Goal: Check status: Check status

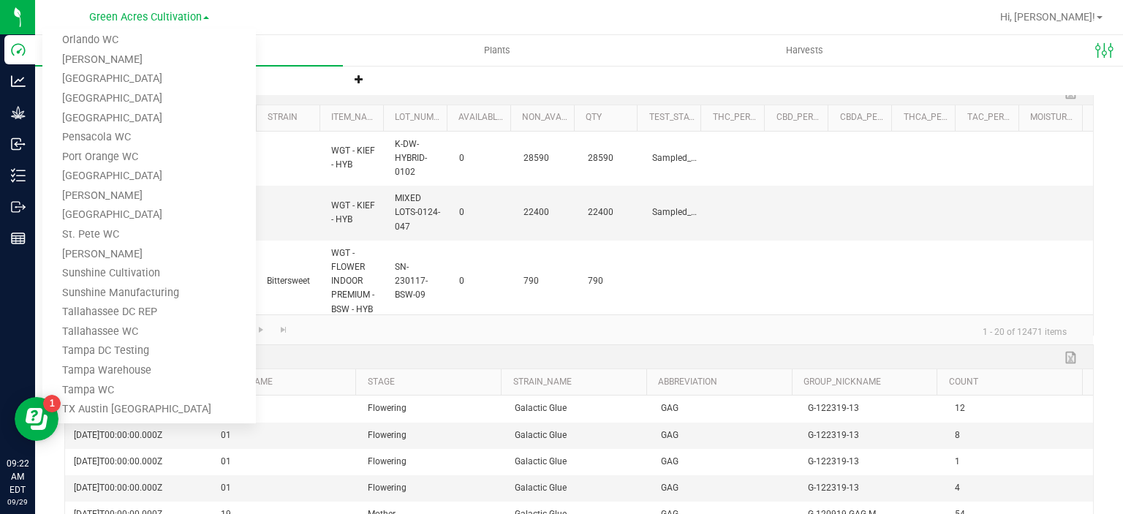
scroll to position [701, 0]
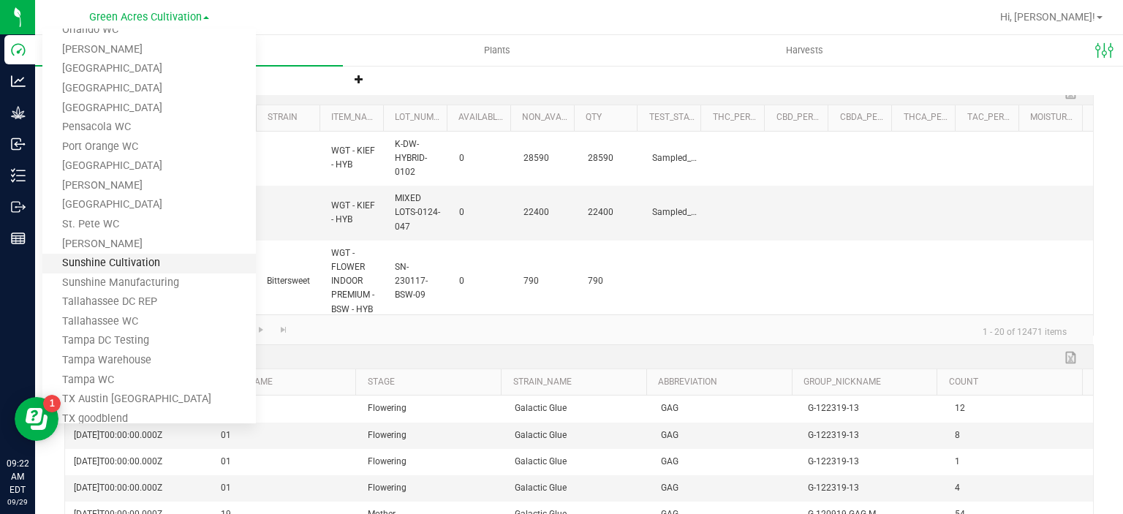
click at [192, 262] on link "Sunshine Cultivation" at bounding box center [149, 264] width 214 height 20
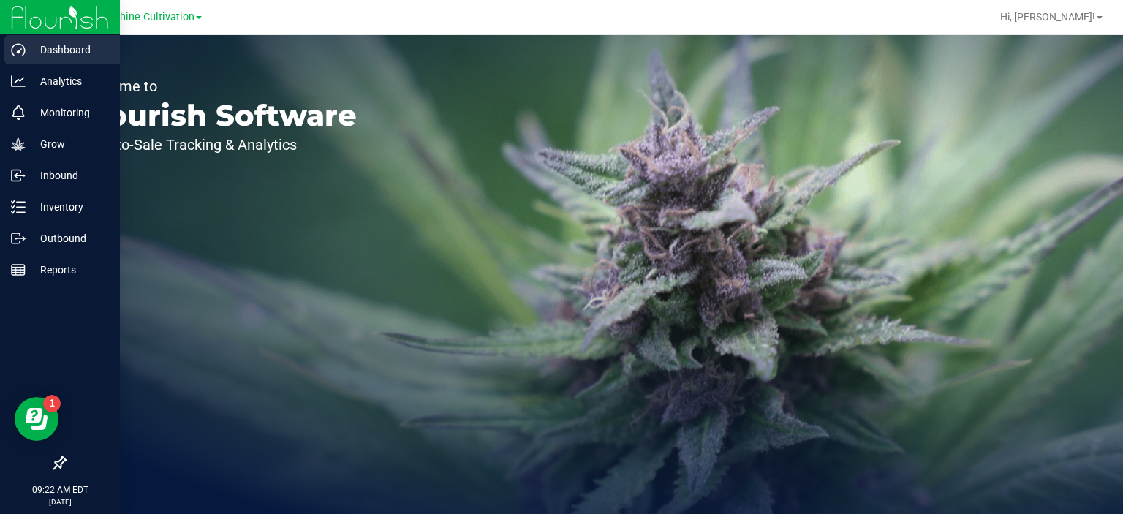
click at [58, 48] on p "Dashboard" at bounding box center [70, 50] width 88 height 18
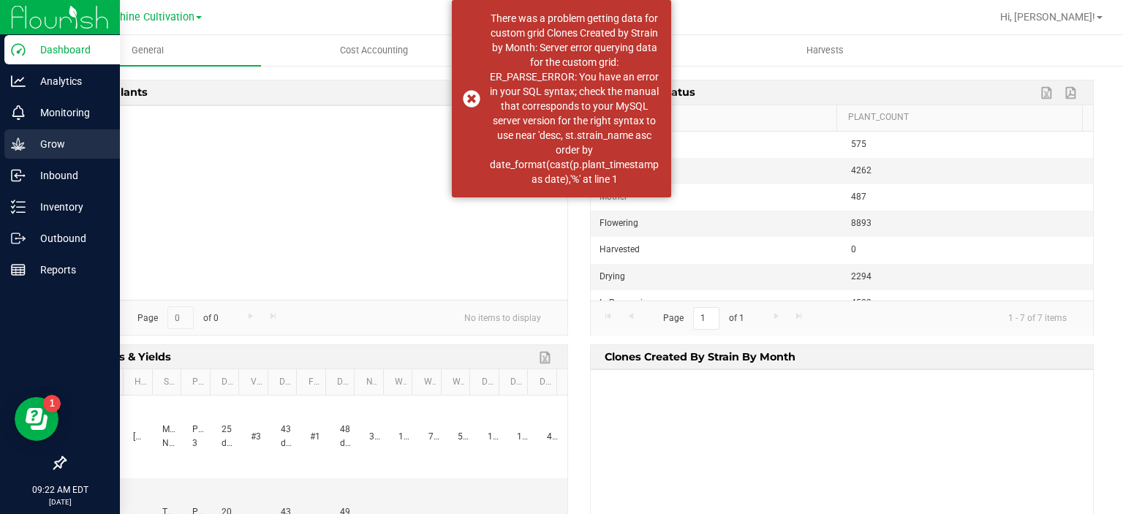
click at [42, 141] on p "Grow" at bounding box center [70, 144] width 88 height 18
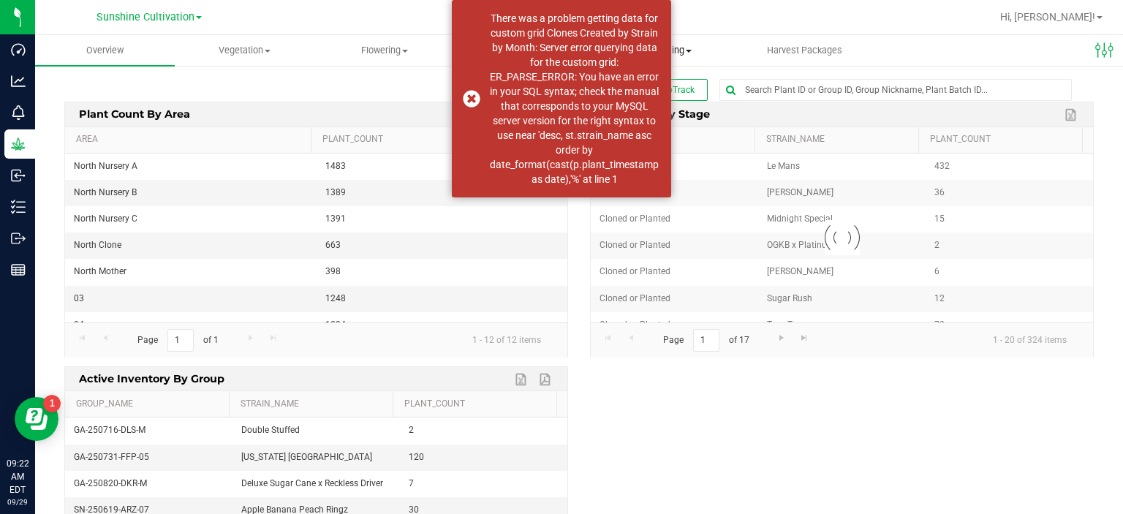
click at [691, 48] on span "Processing" at bounding box center [664, 50] width 138 height 13
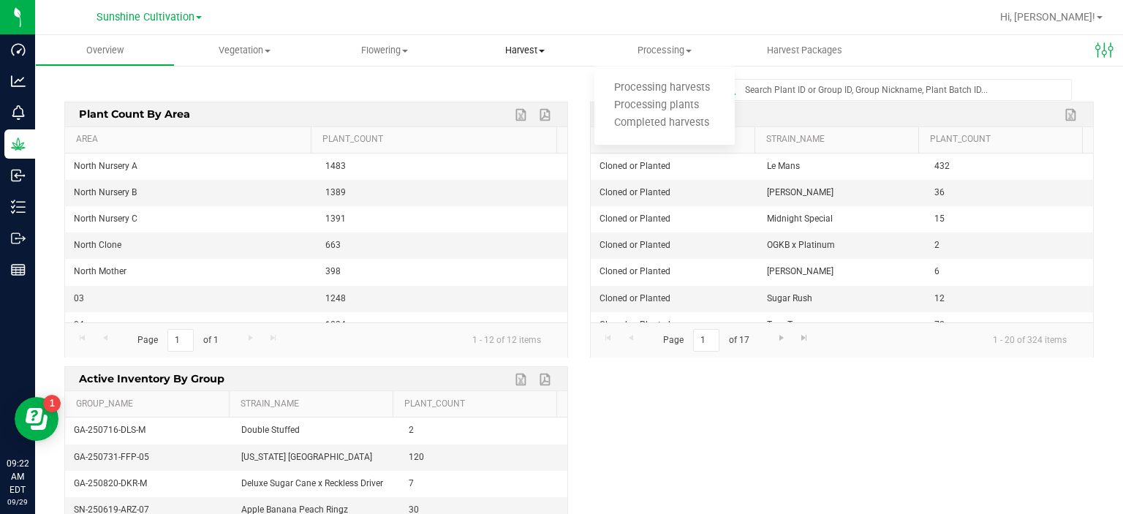
click at [537, 48] on span "Harvest" at bounding box center [525, 50] width 138 height 13
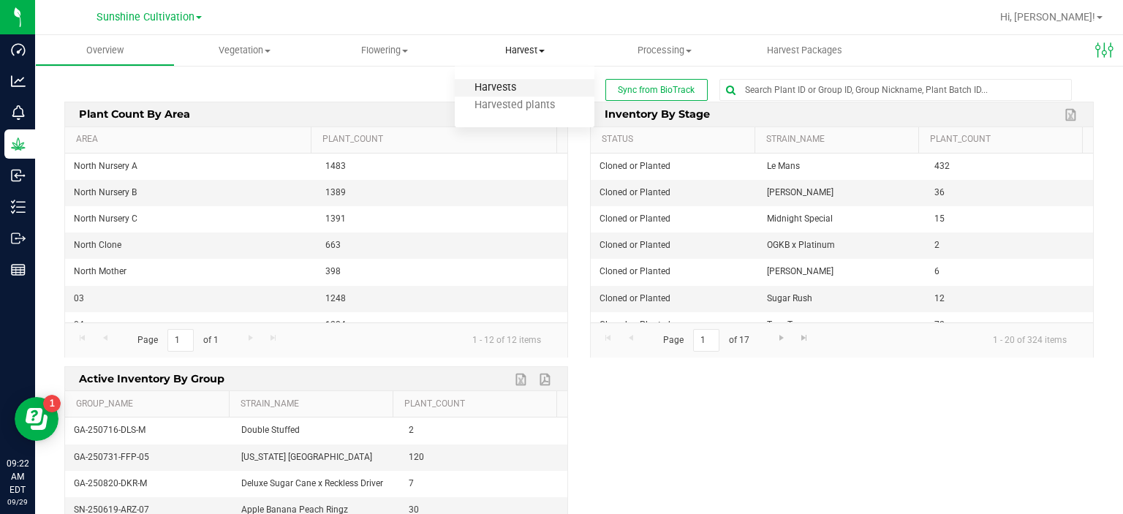
click at [523, 94] on span "Harvests" at bounding box center [495, 88] width 81 height 12
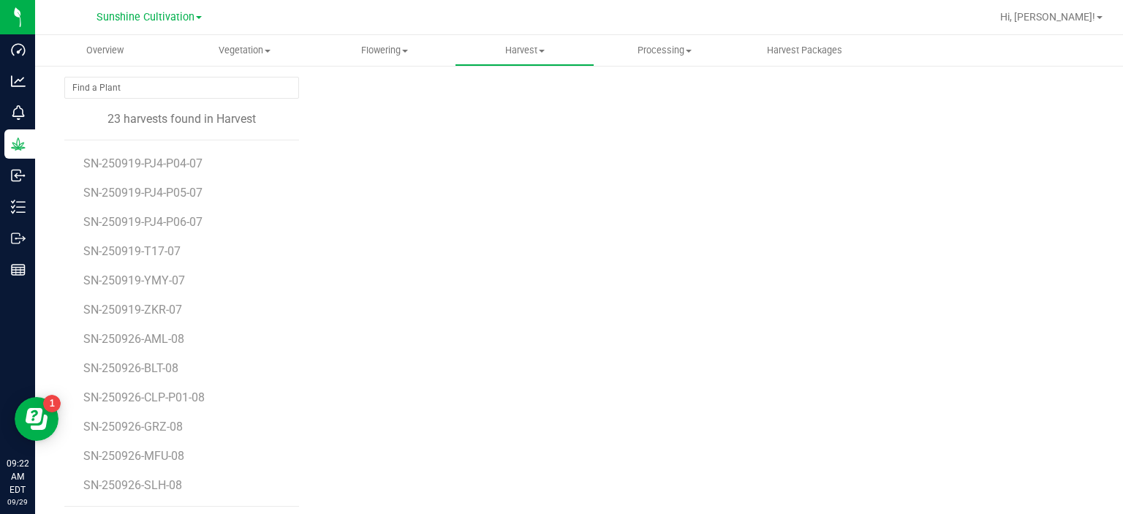
scroll to position [153, 0]
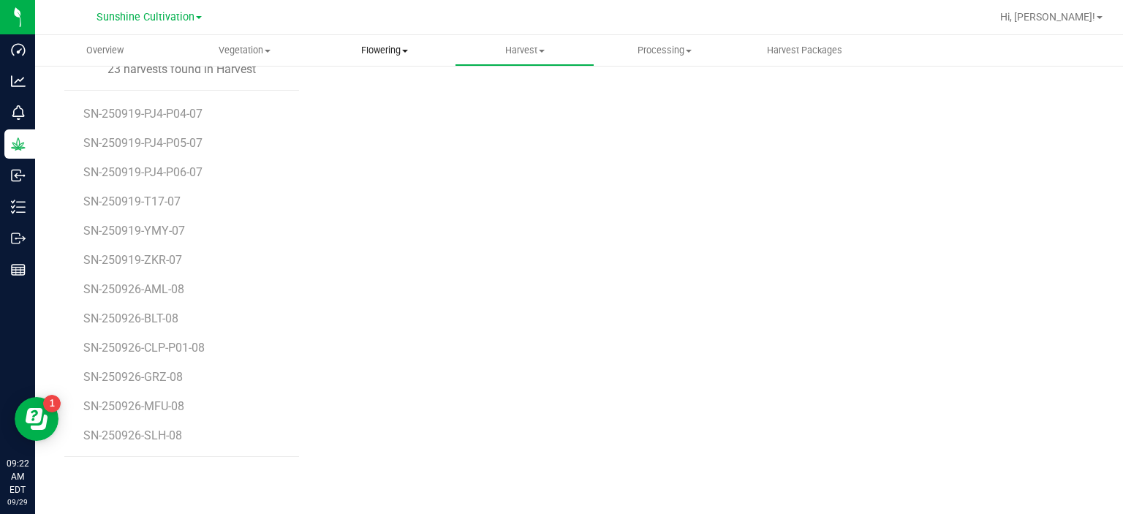
click at [386, 57] on uib-tab-heading "Flowering Create harvest Flowering groups Flowering plants Apply to plants Plan…" at bounding box center [385, 50] width 138 height 29
click at [385, 46] on span "Flowering" at bounding box center [385, 50] width 140 height 13
click at [383, 53] on span "Flowering" at bounding box center [385, 50] width 140 height 13
click at [377, 103] on span "Flowering groups" at bounding box center [375, 105] width 121 height 12
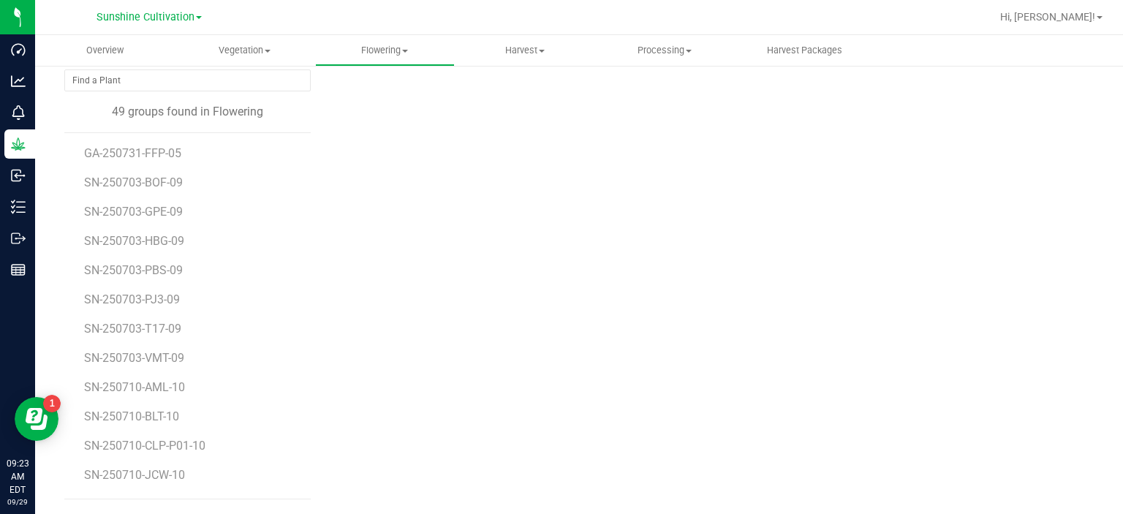
scroll to position [108, 0]
click at [400, 61] on uib-tab-heading "Flowering Create harvest Flowering groups Flowering plants Apply to plants Plan…" at bounding box center [385, 50] width 138 height 29
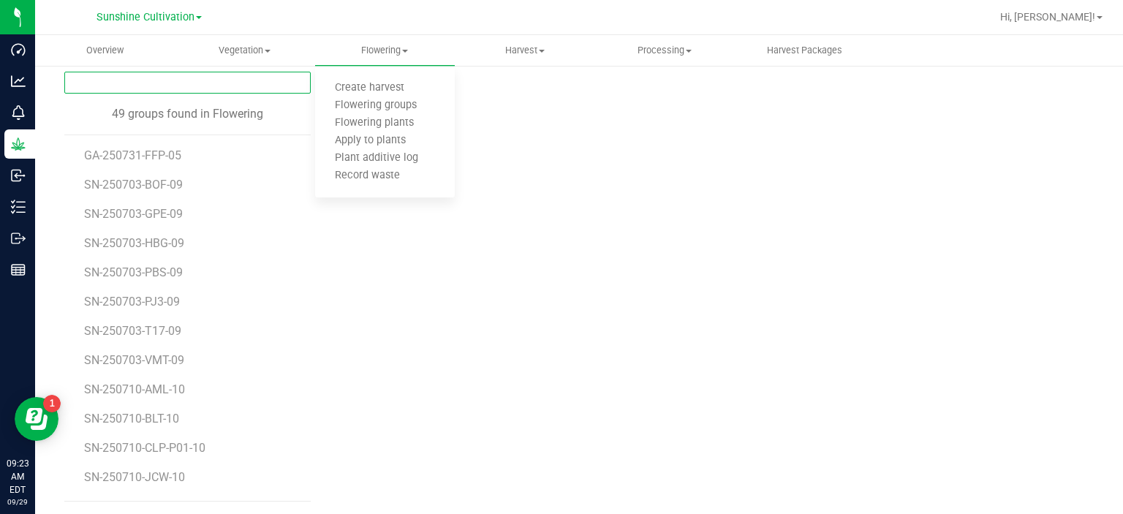
click at [220, 74] on input "NO DATA FOUND" at bounding box center [187, 82] width 245 height 20
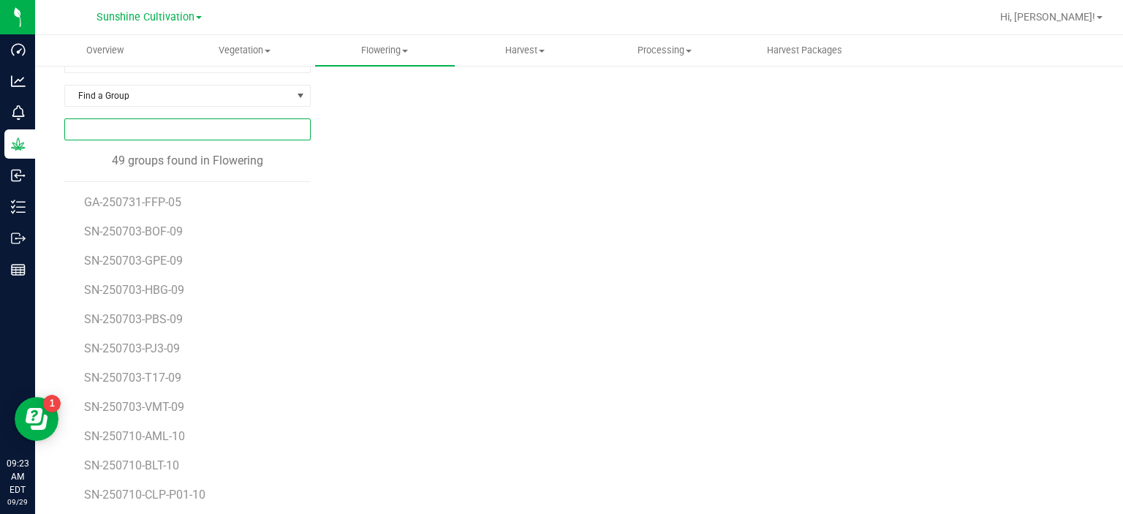
scroll to position [0, 0]
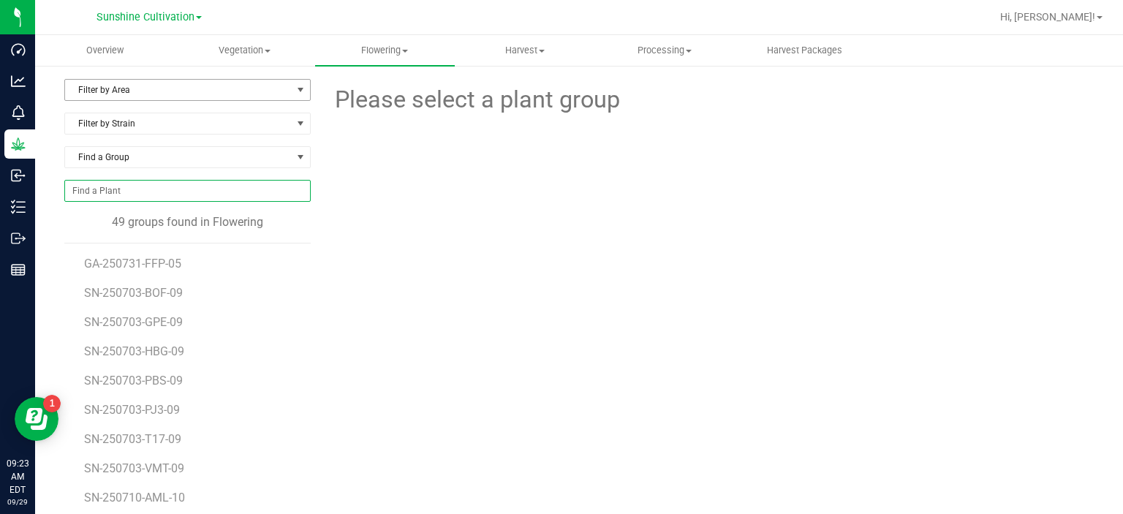
click at [175, 87] on span "Filter by Area" at bounding box center [178, 90] width 227 height 20
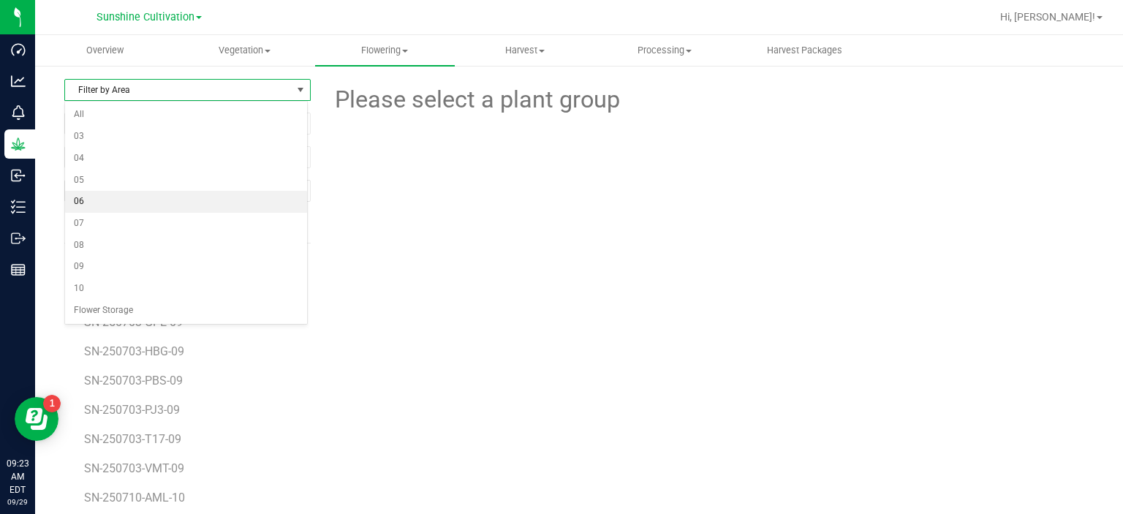
click at [114, 203] on li "06" at bounding box center [186, 202] width 242 height 22
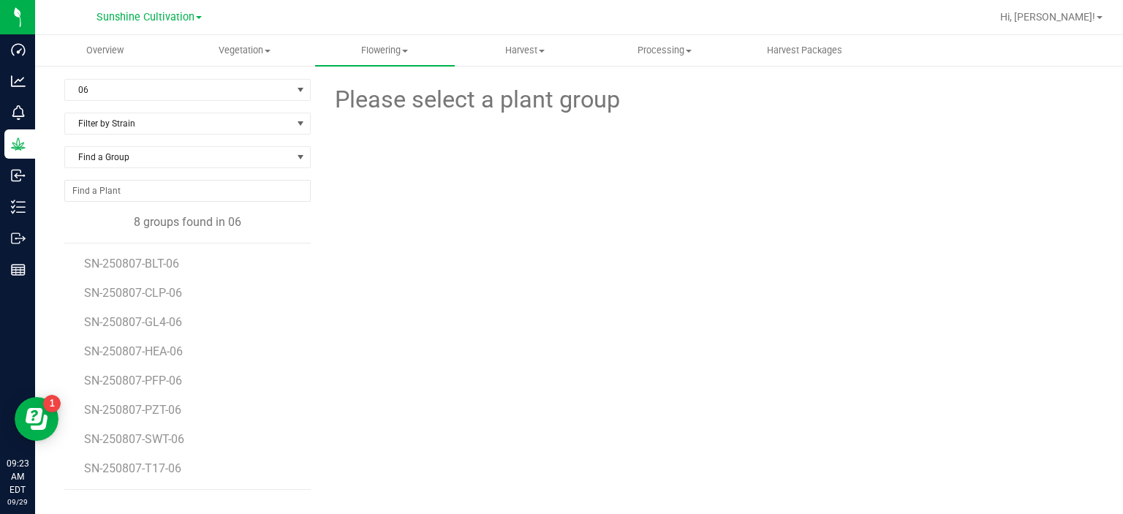
drag, startPoint x: 384, startPoint y: 241, endPoint x: 377, endPoint y: 232, distance: 11.6
click at [388, 241] on div at bounding box center [708, 181] width 794 height 127
click at [198, 98] on span "06" at bounding box center [178, 90] width 227 height 20
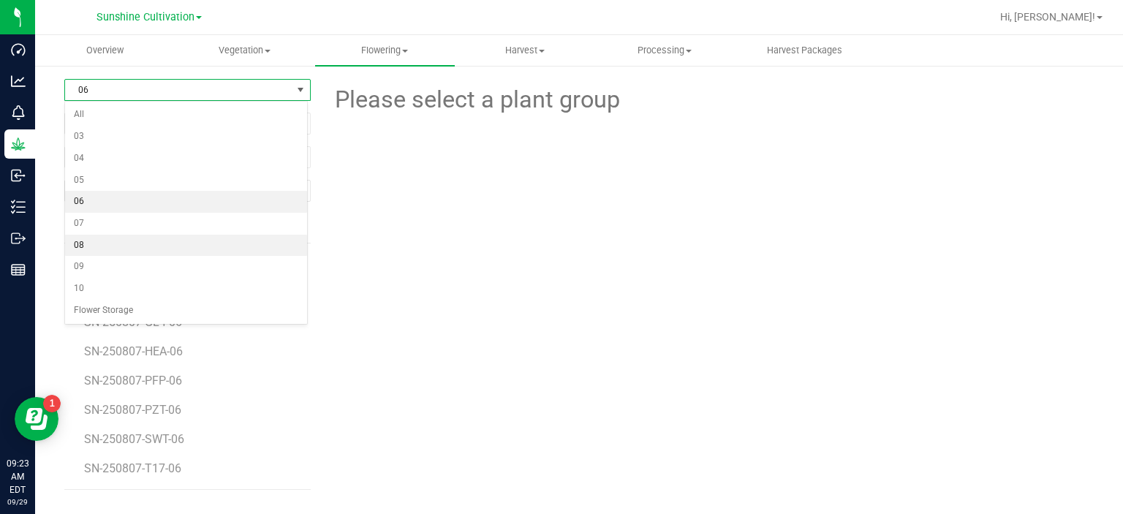
click at [140, 238] on li "08" at bounding box center [186, 246] width 242 height 22
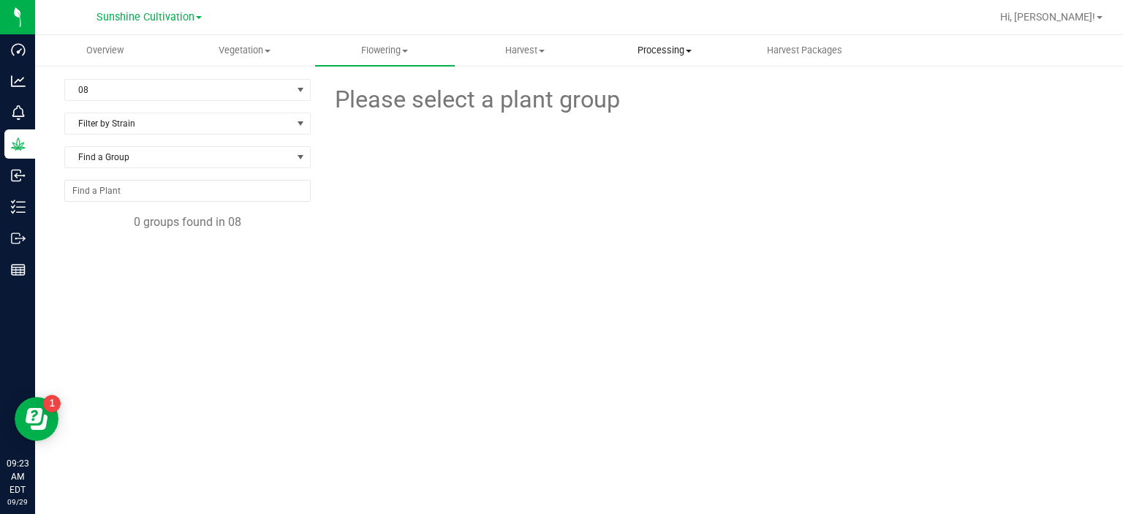
click at [655, 50] on span "Processing" at bounding box center [664, 50] width 138 height 13
click at [658, 91] on span "Processing harvests" at bounding box center [661, 88] width 135 height 12
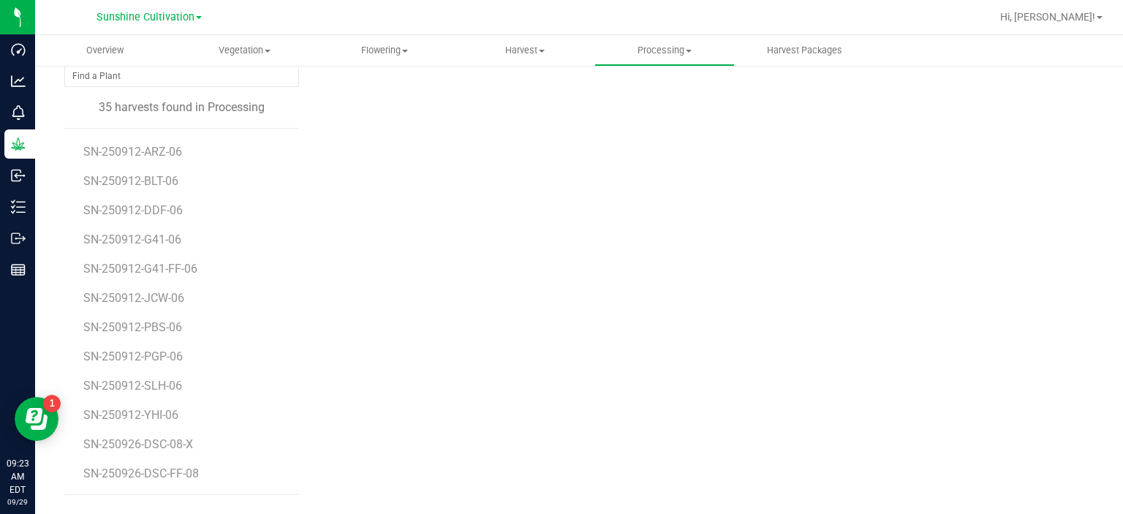
scroll to position [153, 0]
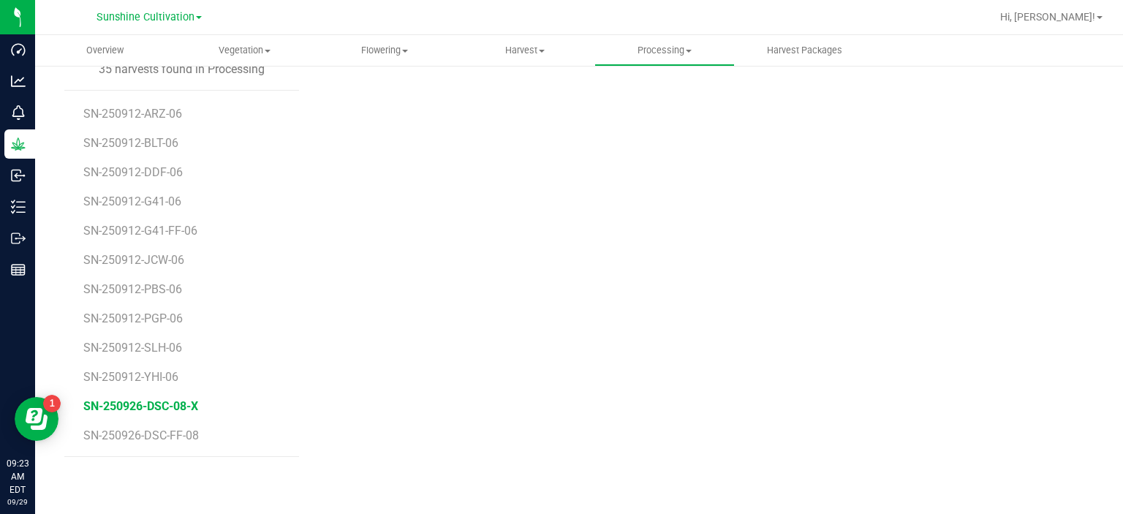
click at [184, 408] on span "SN-250926-DSC-08-X" at bounding box center [140, 406] width 115 height 14
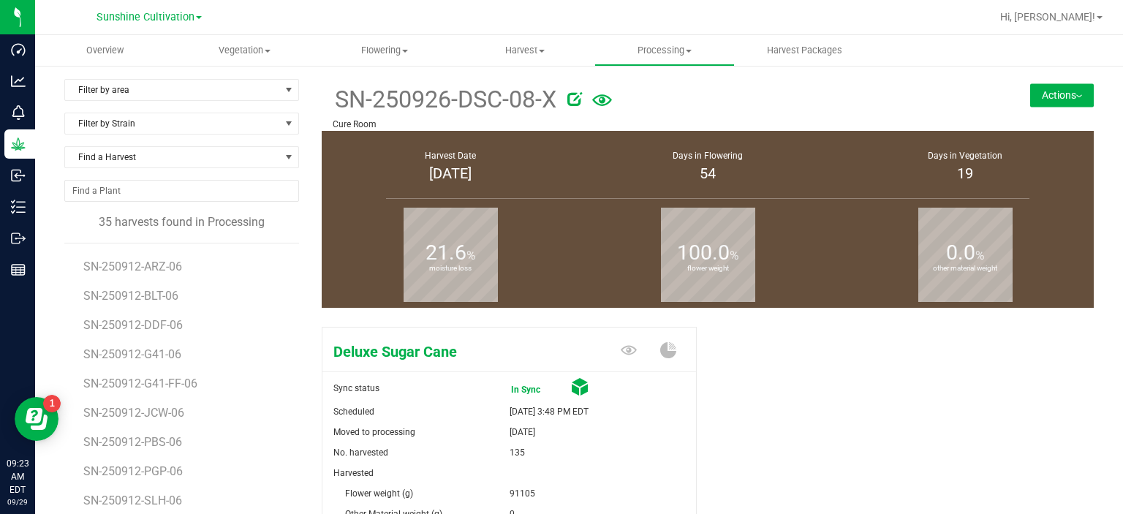
click at [576, 96] on icon at bounding box center [574, 98] width 15 height 15
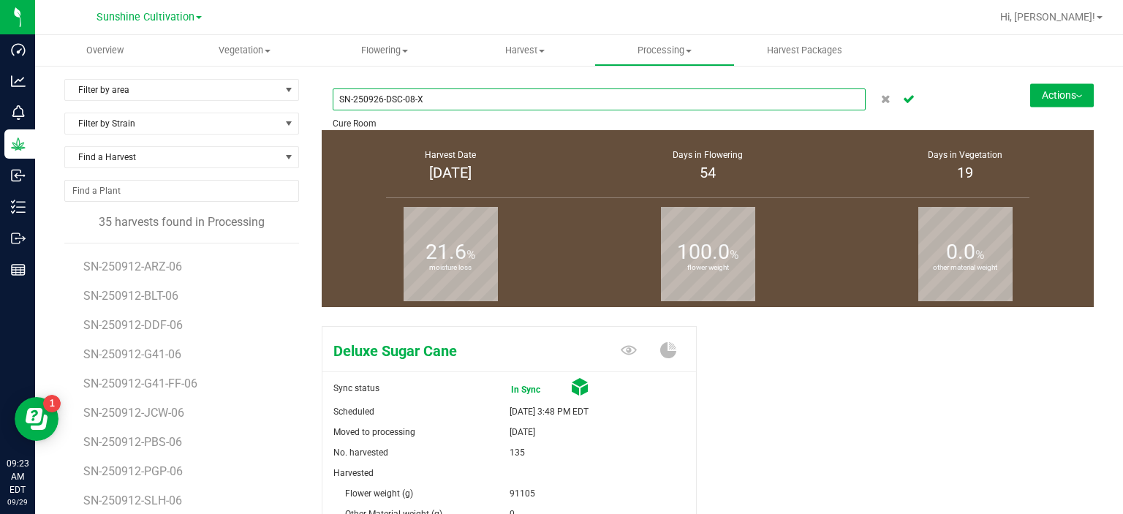
click at [401, 97] on input "SN-250926-DSC-08-X" at bounding box center [599, 99] width 533 height 22
type input "SN-250926-DSC--FF-08-X"
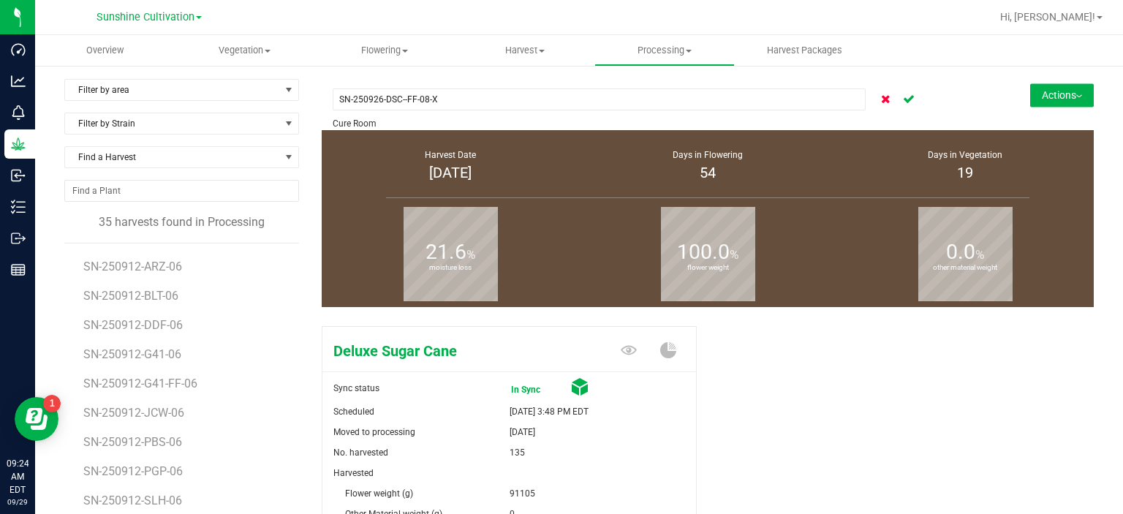
click at [881, 96] on icon "Cancel button" at bounding box center [886, 98] width 10 height 9
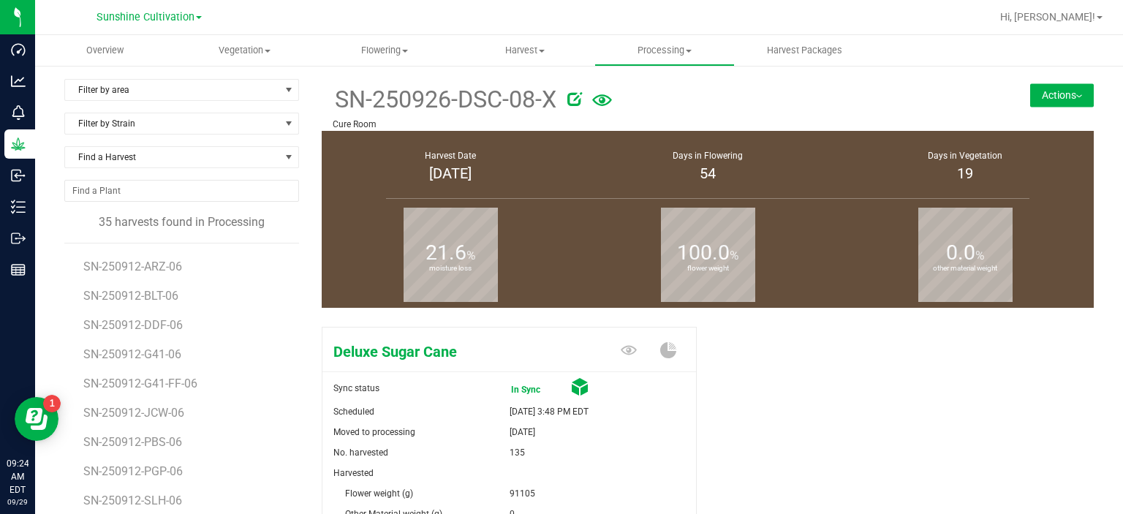
click at [170, 12] on span "Sunshine Cultivation" at bounding box center [146, 17] width 98 height 13
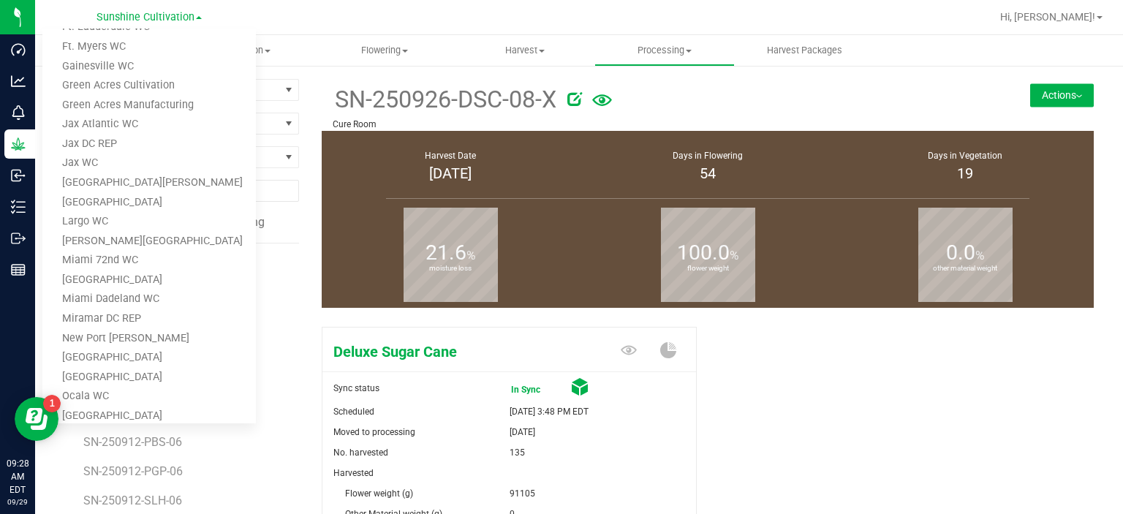
scroll to position [216, 0]
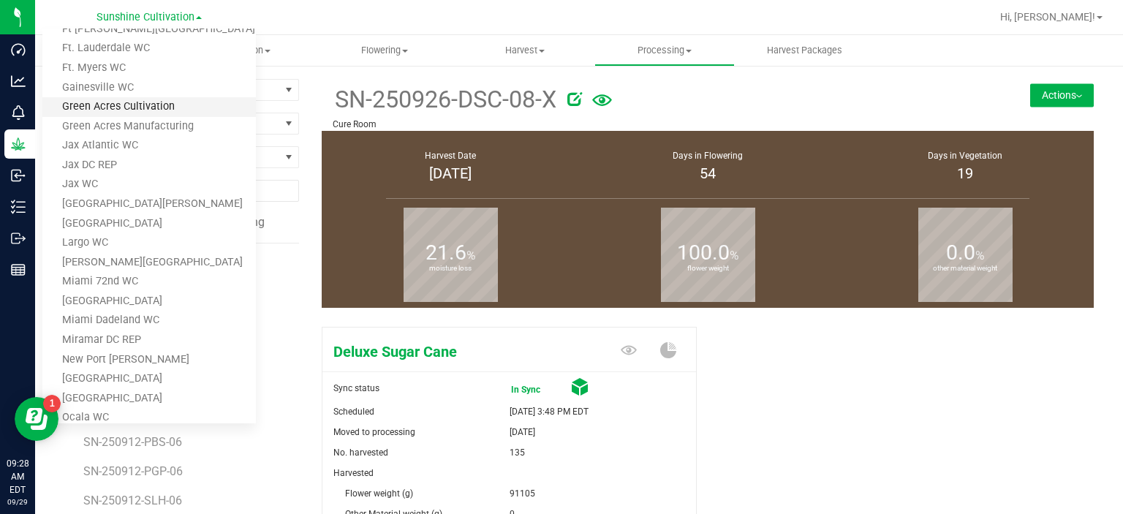
click at [161, 104] on link "Green Acres Cultivation" at bounding box center [149, 107] width 214 height 20
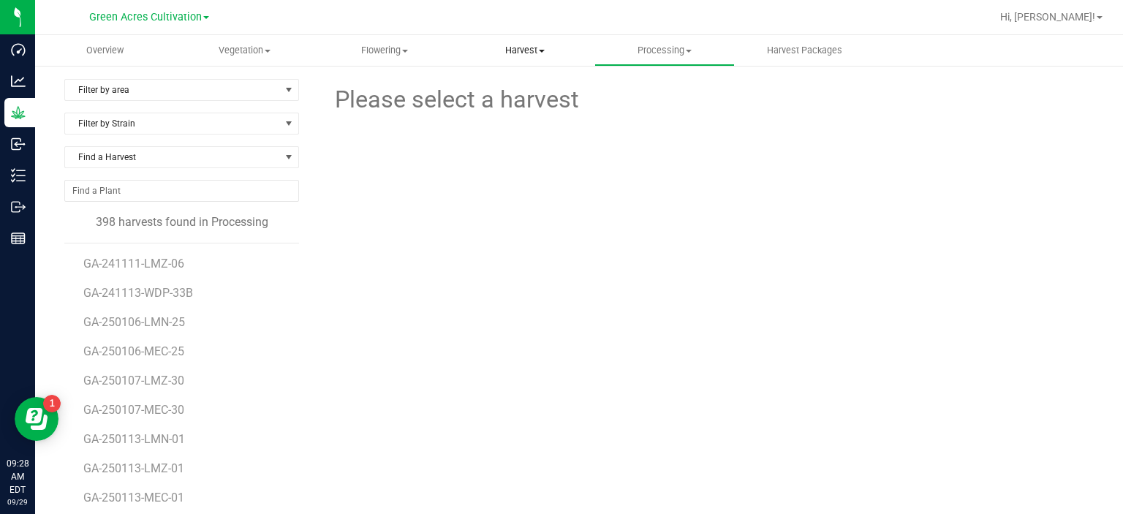
click at [550, 58] on uib-tab-heading "Harvest Harvests Harvested plants" at bounding box center [525, 50] width 138 height 29
click at [538, 91] on li "Harvests" at bounding box center [525, 89] width 140 height 18
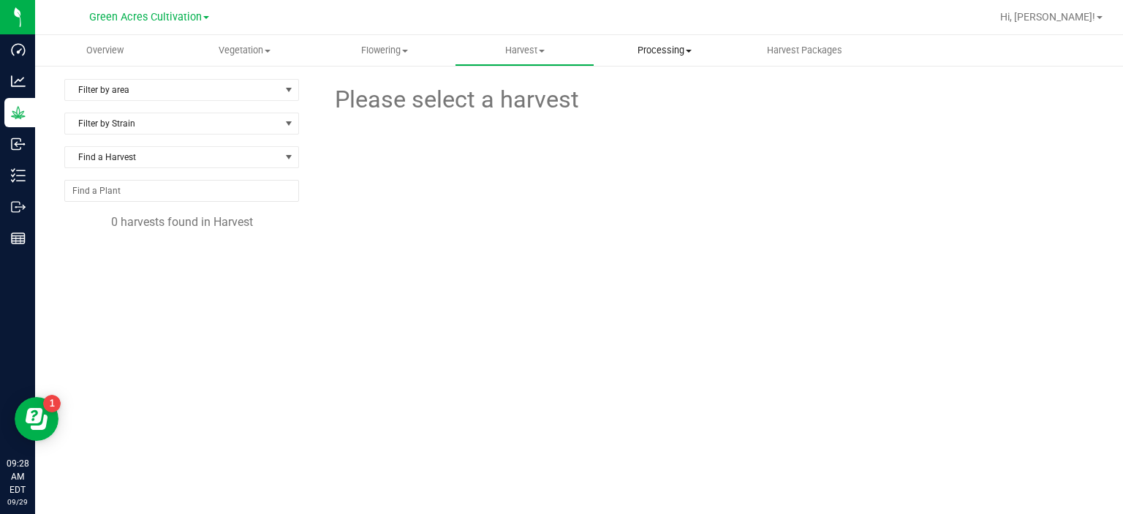
click at [673, 48] on span "Processing" at bounding box center [664, 50] width 138 height 13
click at [664, 91] on span "Processing harvests" at bounding box center [661, 88] width 135 height 12
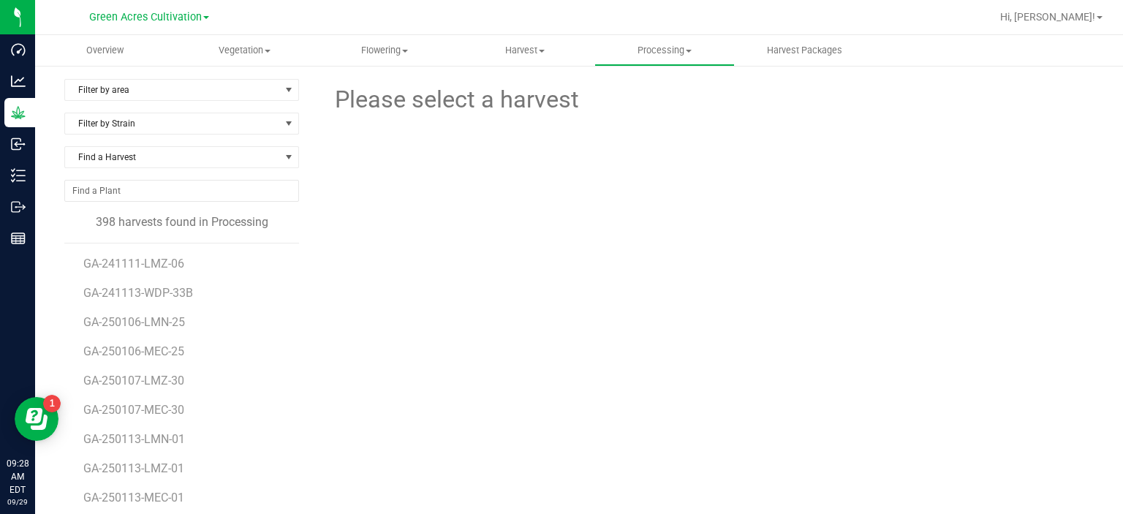
click at [386, 315] on div "Please select a harvest" at bounding box center [708, 350] width 772 height 543
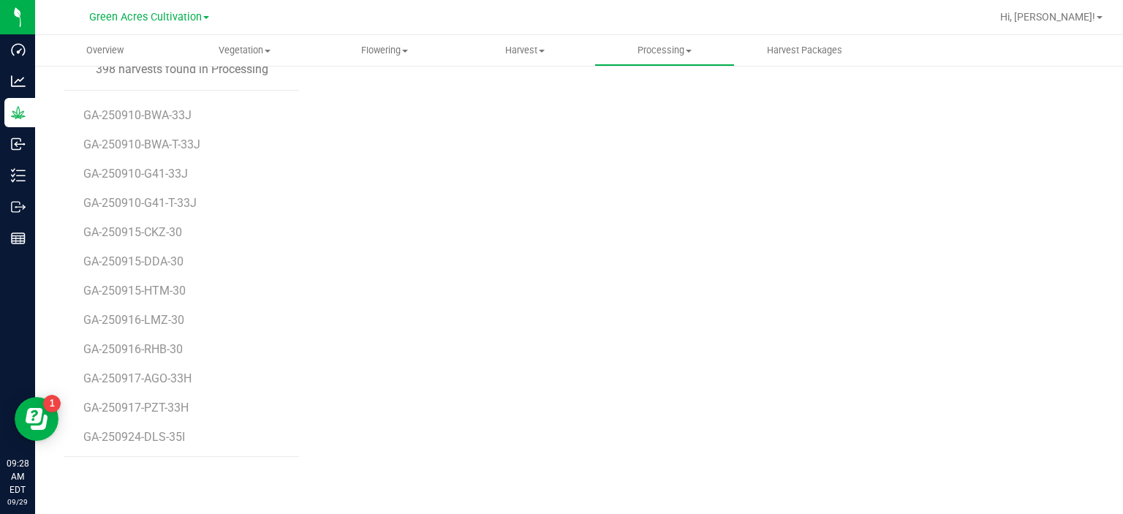
scroll to position [11287, 0]
click at [175, 230] on span "GA-250915-DDA-30" at bounding box center [135, 231] width 105 height 14
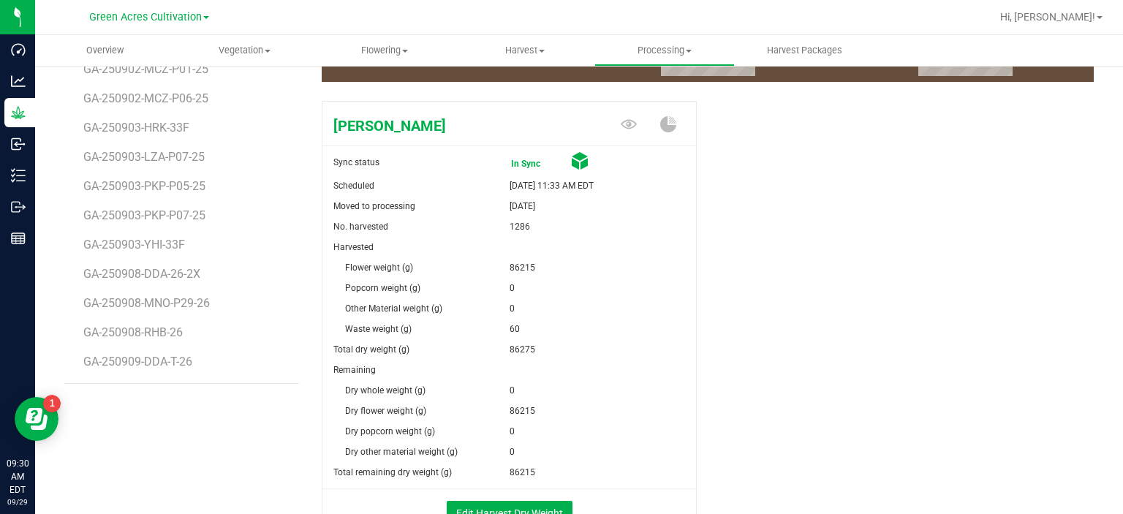
scroll to position [10720, 0]
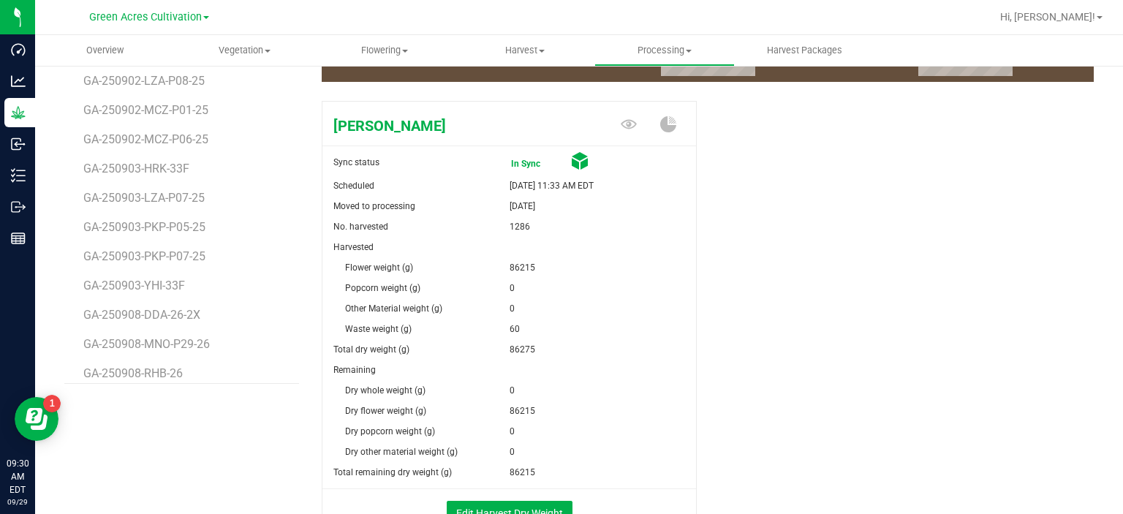
click at [203, 441] on div "Filter by area Filter by area All Dry Room 1 Dry Room Inventory Processing: Bul…" at bounding box center [192, 211] width 257 height 717
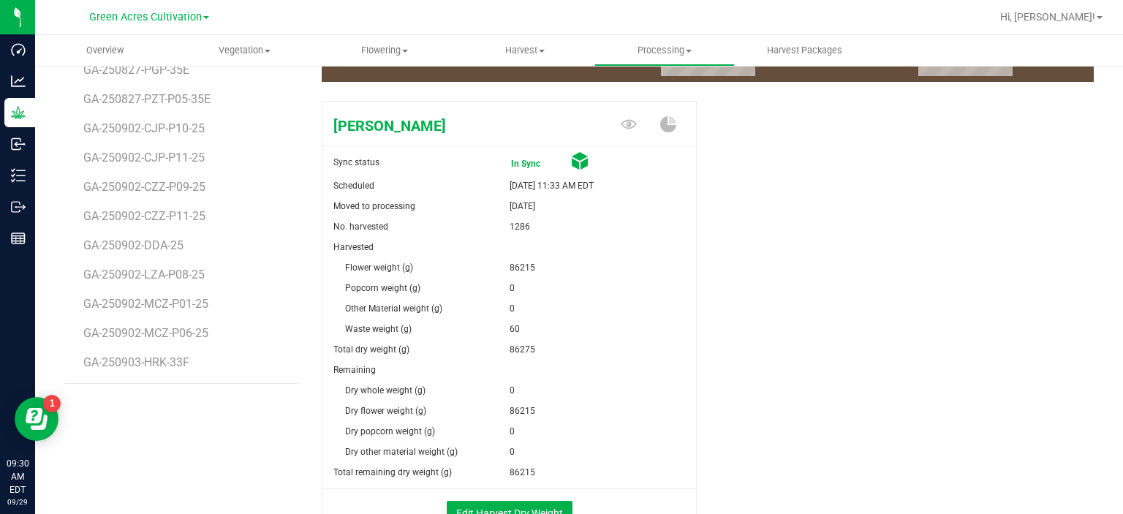
scroll to position [10501, 0]
click at [182, 271] on span "GA-250902-DDA-25" at bounding box center [135, 271] width 105 height 14
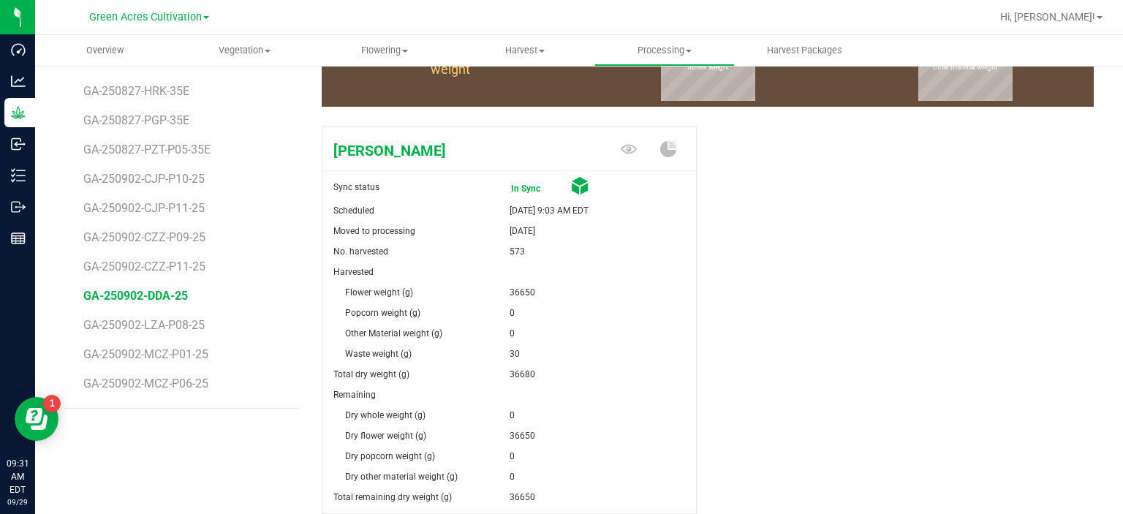
scroll to position [226, 0]
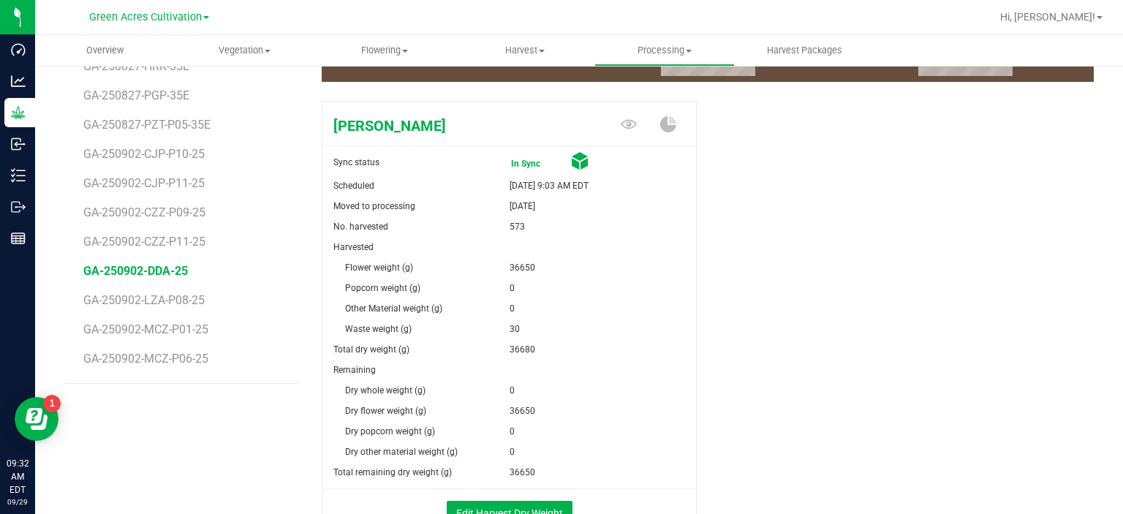
click at [891, 284] on div "Don Dada Sync status In Sync Scheduled Sep 2, 2025 9:03 AM EDT Moved to process…" at bounding box center [708, 332] width 772 height 475
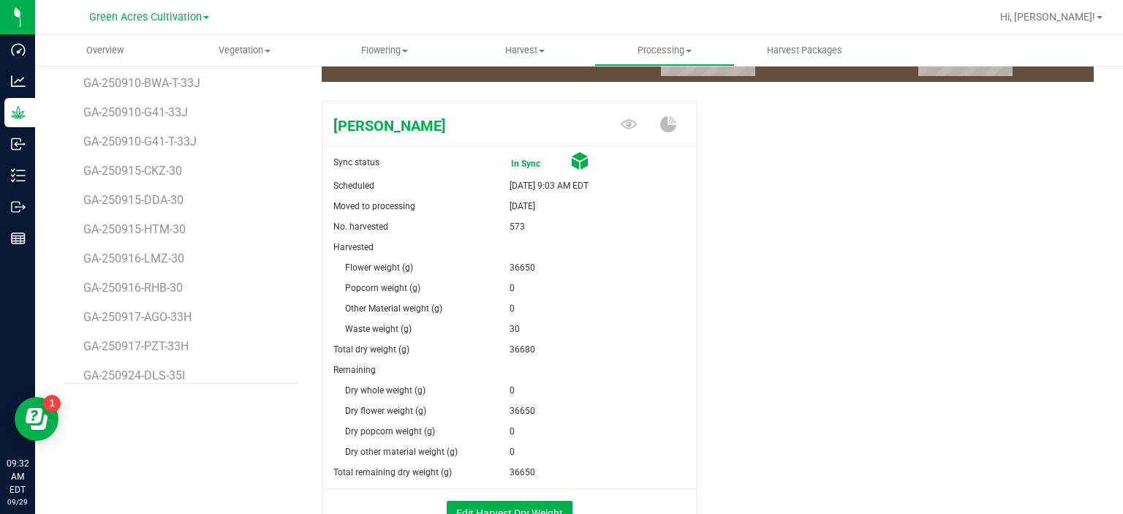
scroll to position [11259, 0]
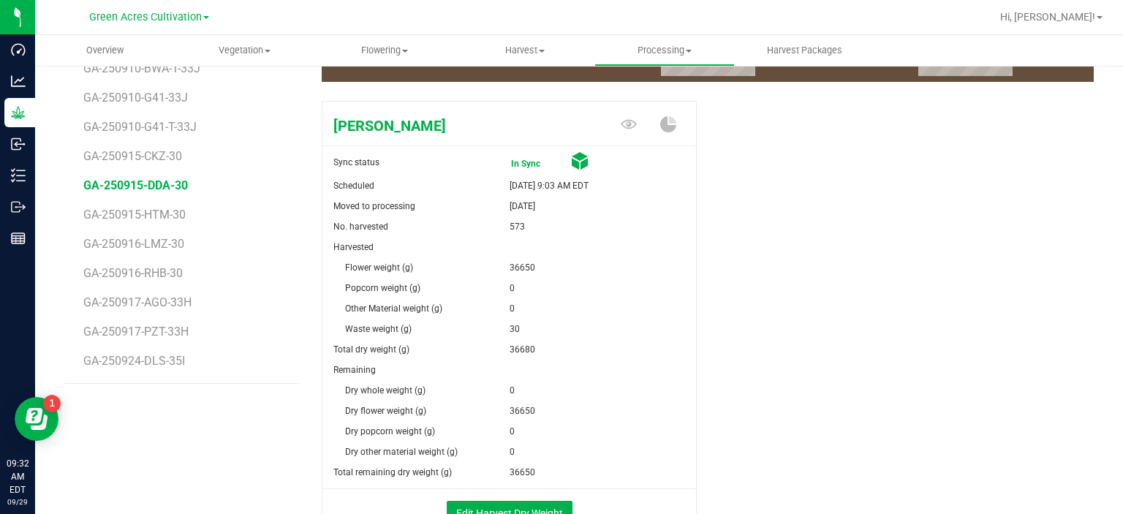
click at [151, 186] on span "GA-250915-DDA-30" at bounding box center [135, 185] width 105 height 14
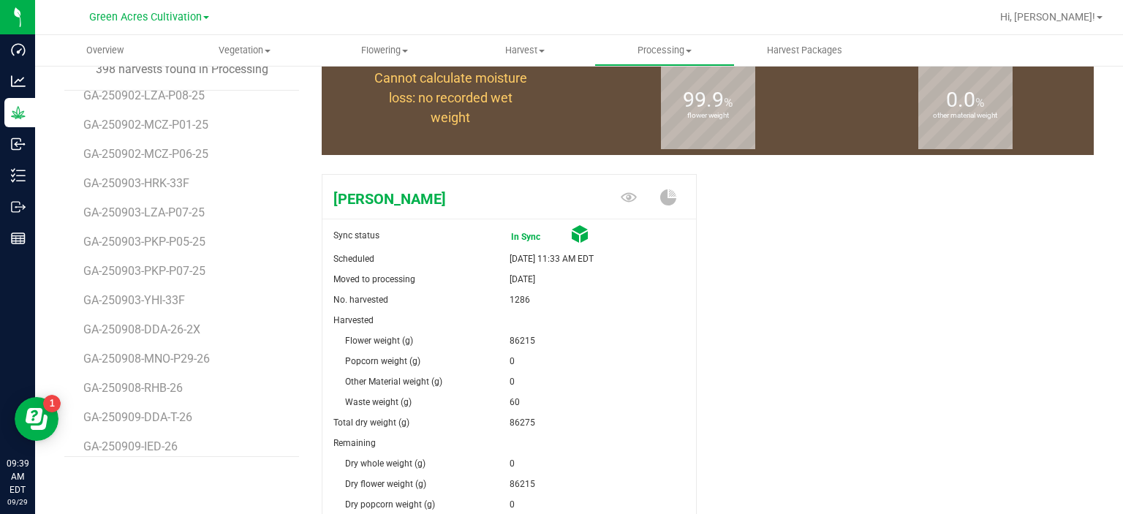
scroll to position [10738, 0]
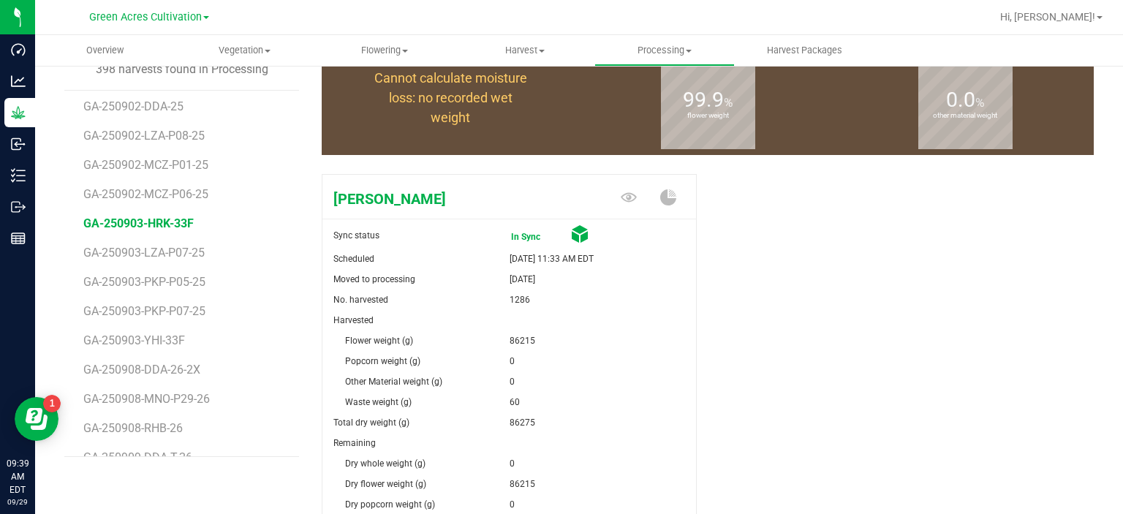
click at [190, 219] on span "GA-250903-HRK-33F" at bounding box center [138, 223] width 110 height 14
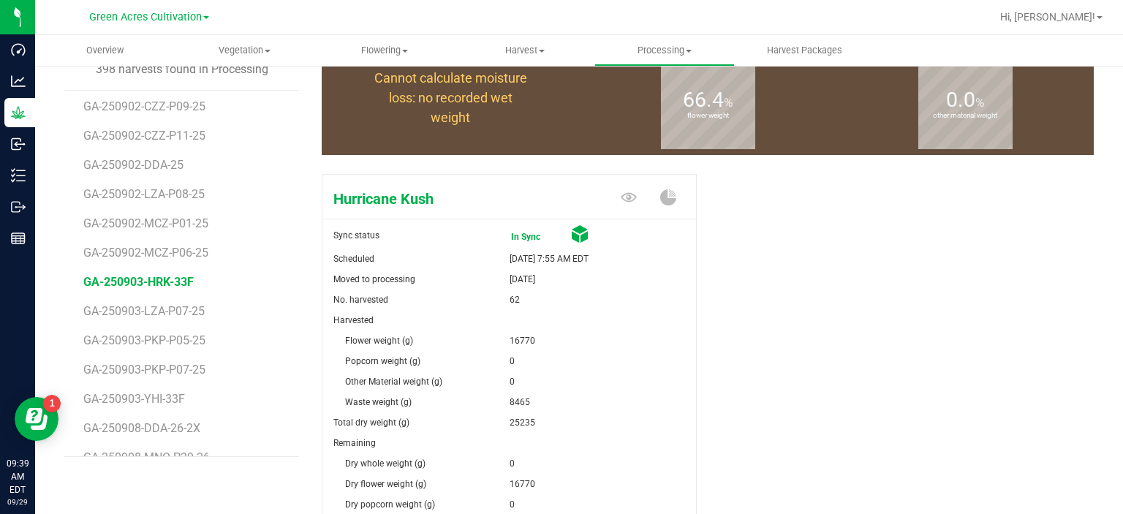
click at [168, 155] on li "GA-250902-DDA-25" at bounding box center [185, 159] width 205 height 29
click at [168, 158] on span "GA-250902-DDA-25" at bounding box center [135, 165] width 105 height 14
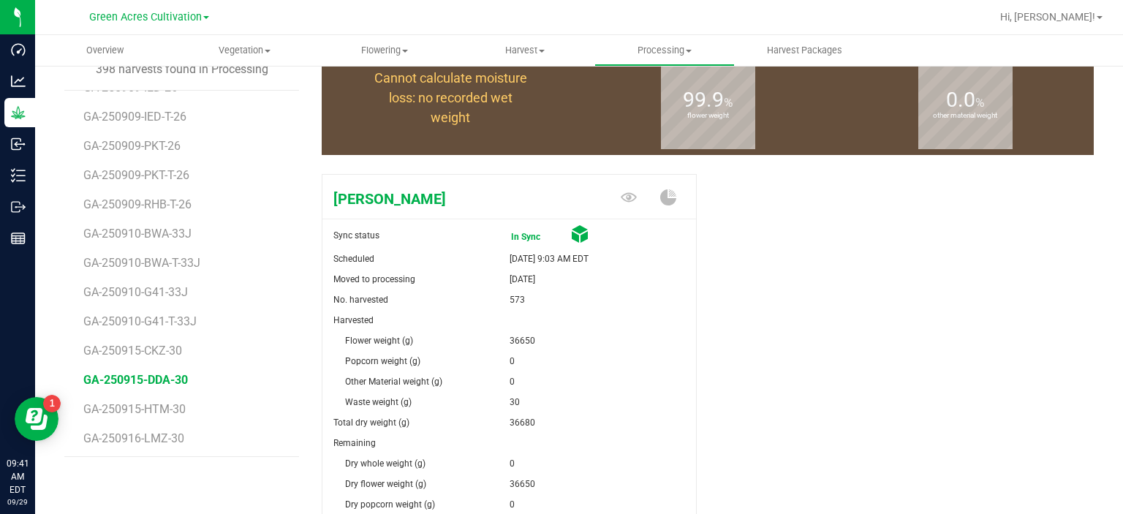
click at [164, 374] on span "GA-250915-DDA-30" at bounding box center [135, 380] width 105 height 14
